Goal: Task Accomplishment & Management: Use online tool/utility

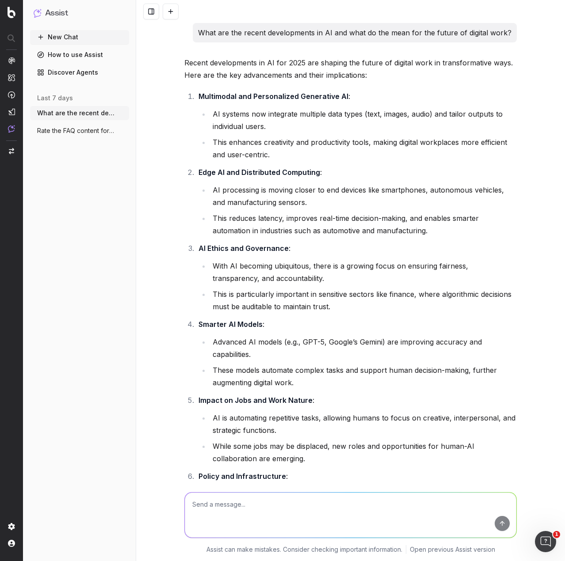
scroll to position [40334, 0]
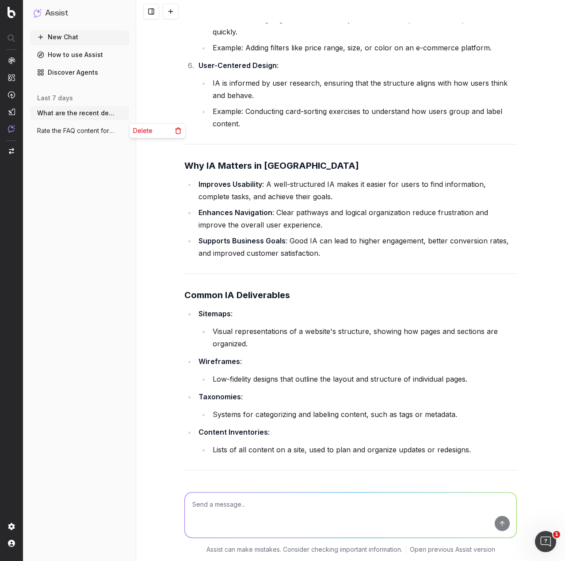
click at [122, 132] on icon "button" at bounding box center [122, 130] width 7 height 7
click at [152, 129] on div "Delete" at bounding box center [157, 131] width 56 height 14
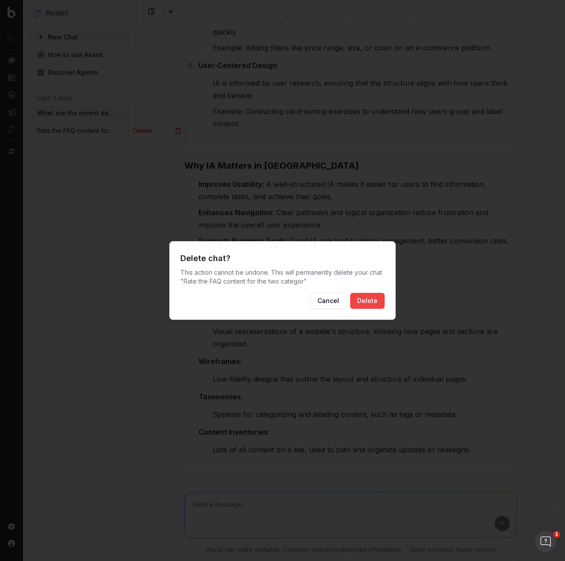
click at [362, 300] on button "Delete" at bounding box center [367, 301] width 34 height 16
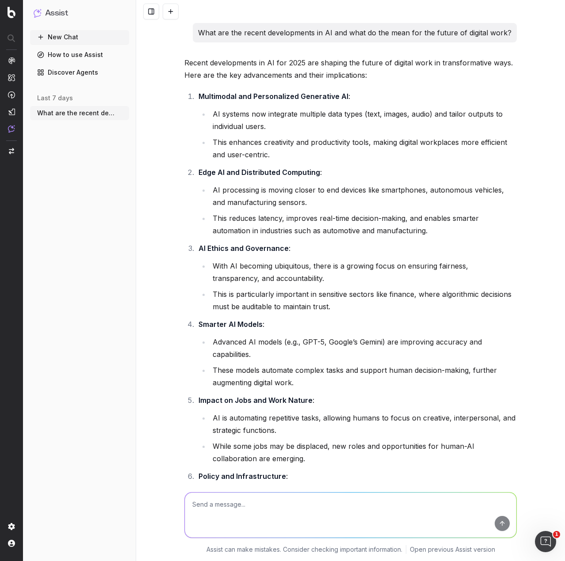
scroll to position [40334, 0]
